Goal: Transaction & Acquisition: Download file/media

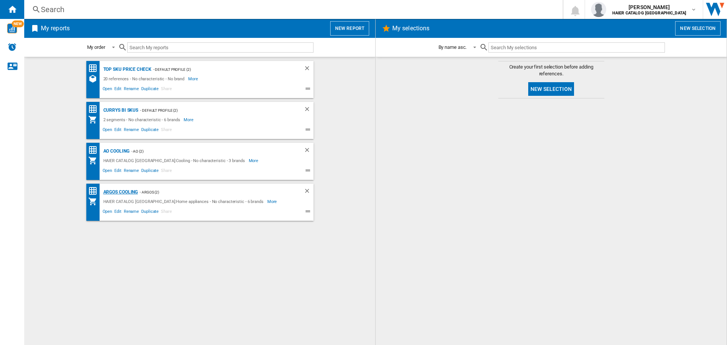
click at [127, 195] on div "Argos Cooling" at bounding box center [119, 191] width 37 height 9
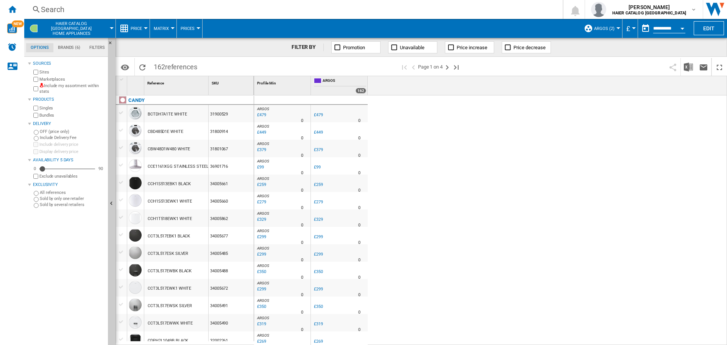
click at [132, 25] on button "Price" at bounding box center [138, 28] width 15 height 19
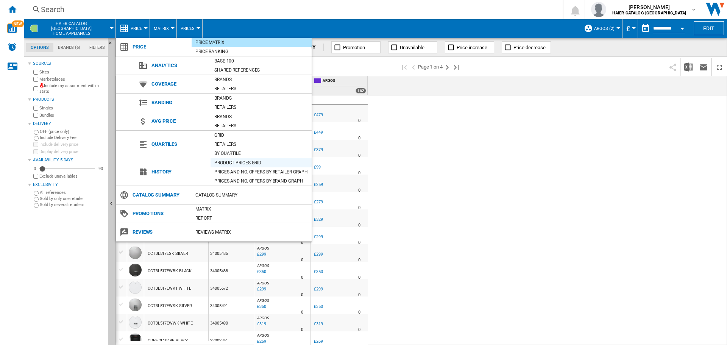
click at [235, 160] on div "Product prices grid" at bounding box center [260, 163] width 101 height 8
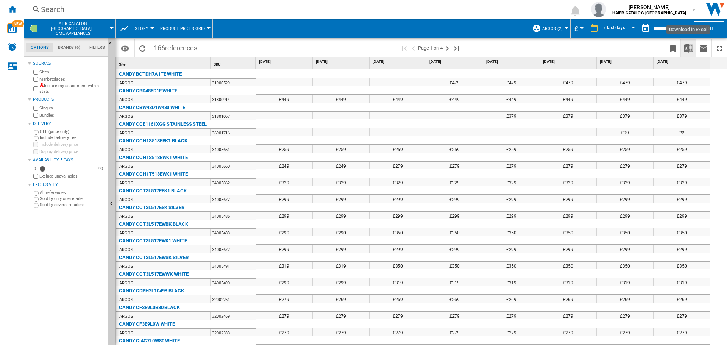
click at [692, 48] on img "Download in Excel" at bounding box center [688, 48] width 9 height 9
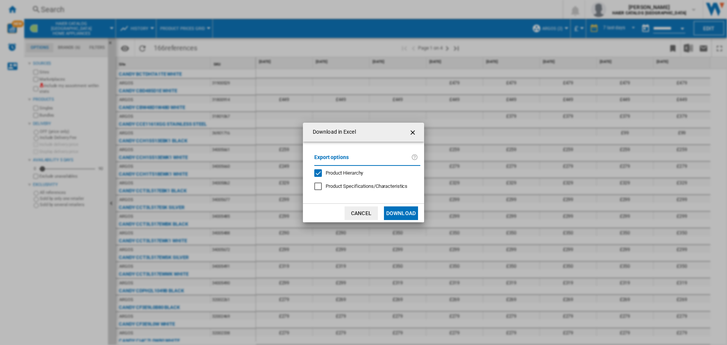
click at [406, 212] on button "Download" at bounding box center [401, 213] width 34 height 14
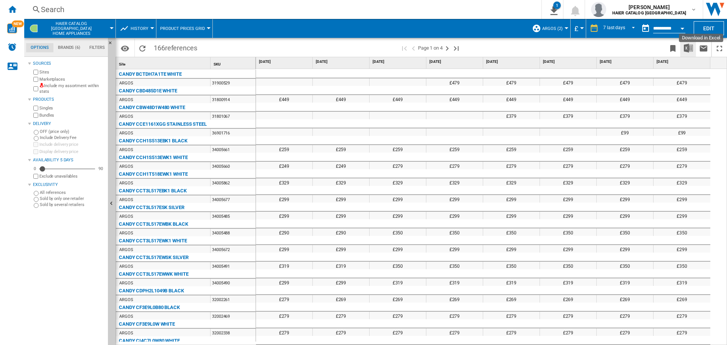
click at [687, 48] on img "Download in Excel" at bounding box center [688, 48] width 9 height 9
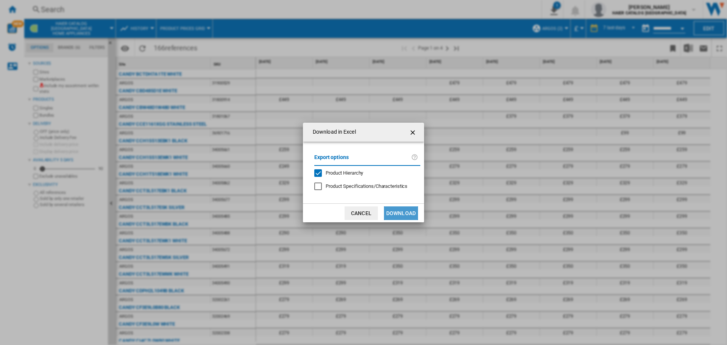
click at [404, 216] on button "Download" at bounding box center [401, 213] width 34 height 14
